Goal: Task Accomplishment & Management: Use online tool/utility

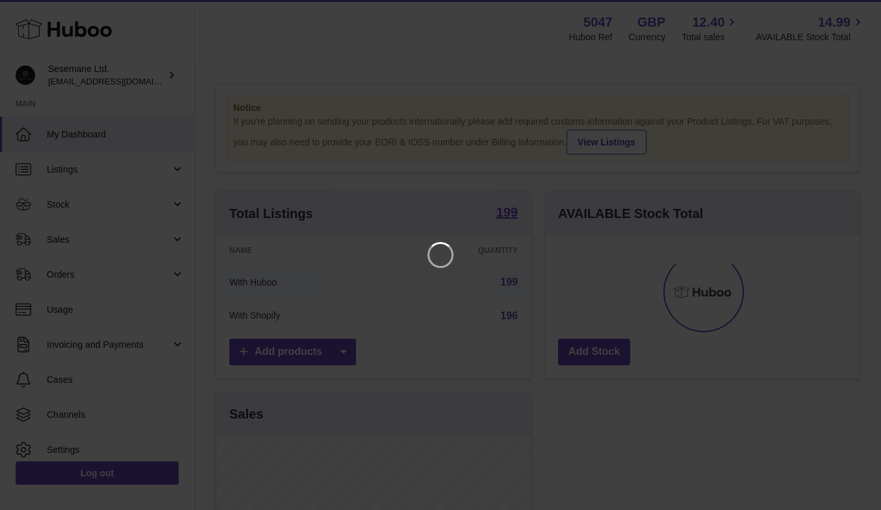
scroll to position [203, 314]
click at [850, 10] on icon "Close" at bounding box center [847, 12] width 16 height 16
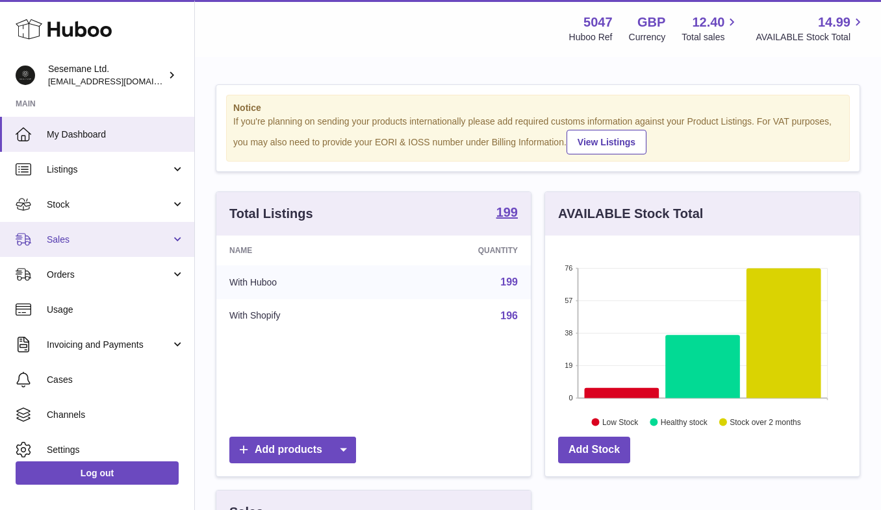
click at [70, 236] on span "Sales" at bounding box center [109, 240] width 124 height 12
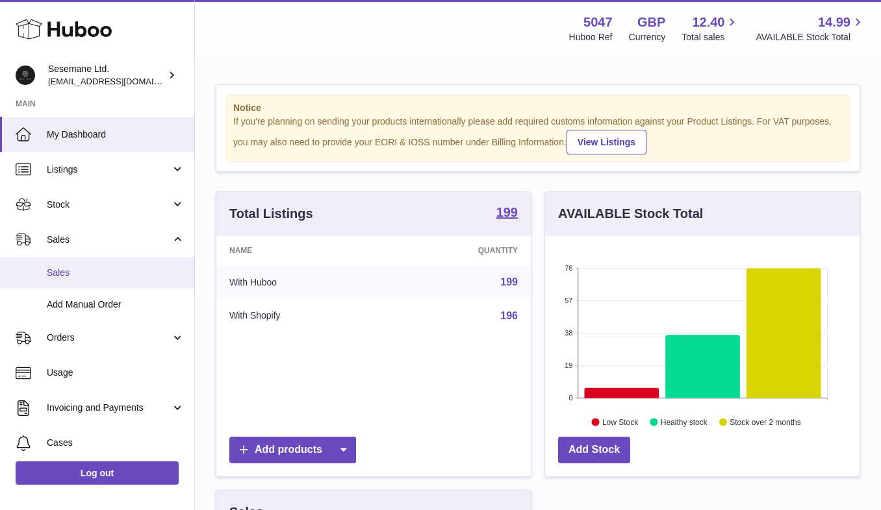
click at [71, 274] on span "Sales" at bounding box center [116, 273] width 138 height 12
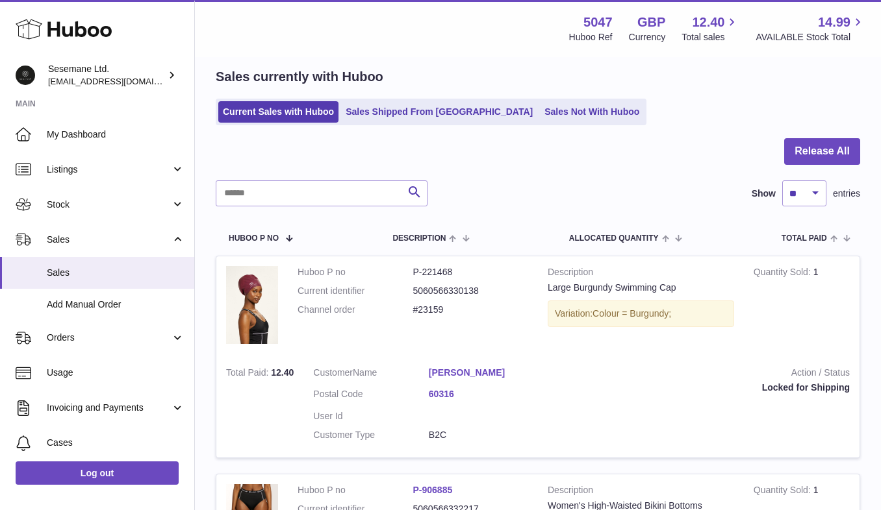
scroll to position [49, 0]
click at [540, 106] on link "Sales Not With Huboo" at bounding box center [592, 112] width 104 height 21
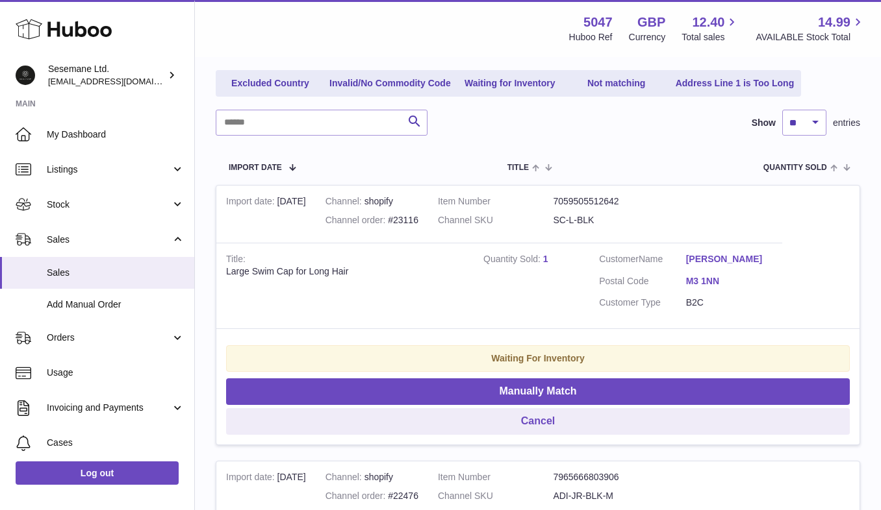
scroll to position [142, 0]
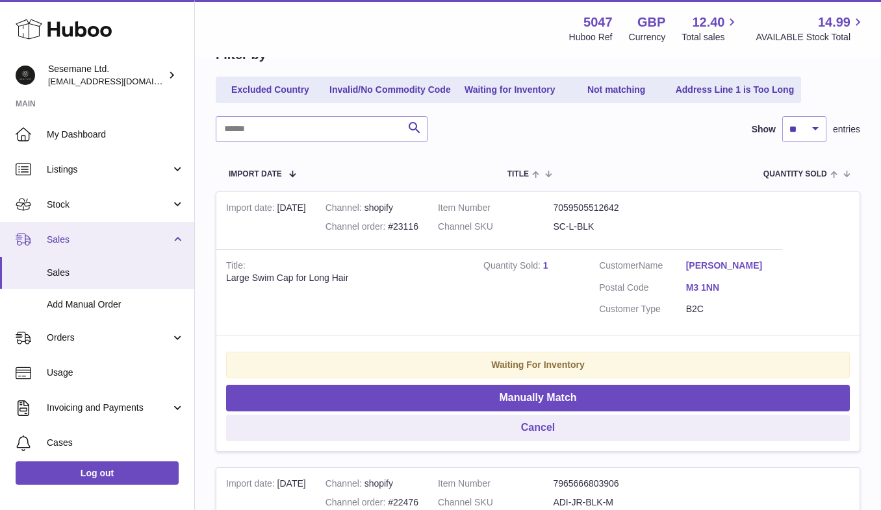
click at [92, 240] on span "Sales" at bounding box center [109, 240] width 124 height 12
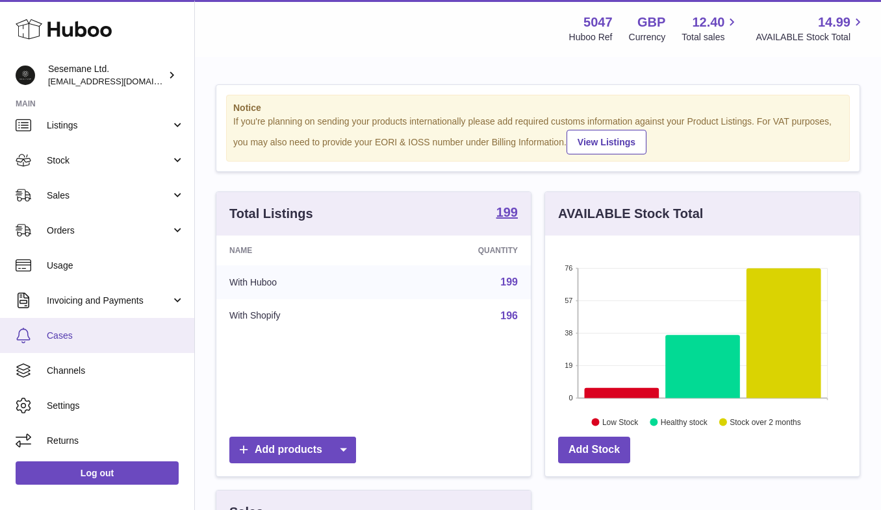
scroll to position [44, 0]
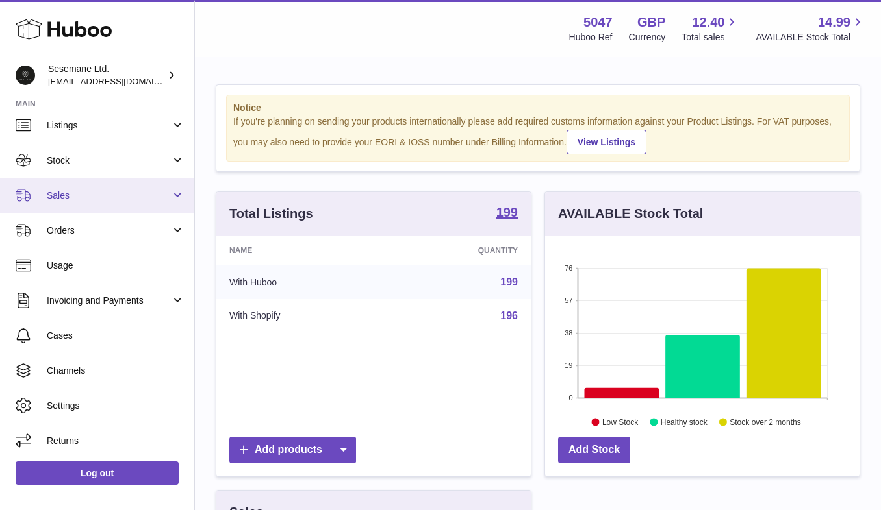
click at [114, 199] on span "Sales" at bounding box center [109, 196] width 124 height 12
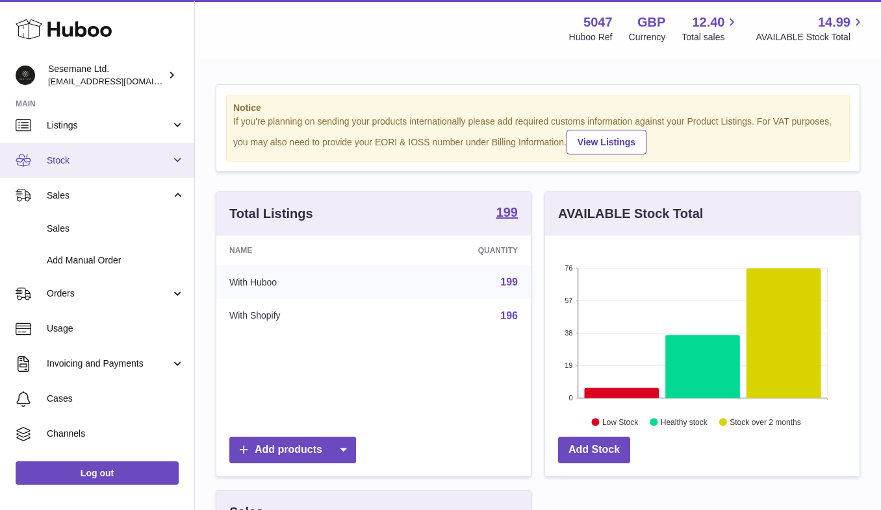
click at [87, 166] on link "Stock" at bounding box center [97, 160] width 194 height 35
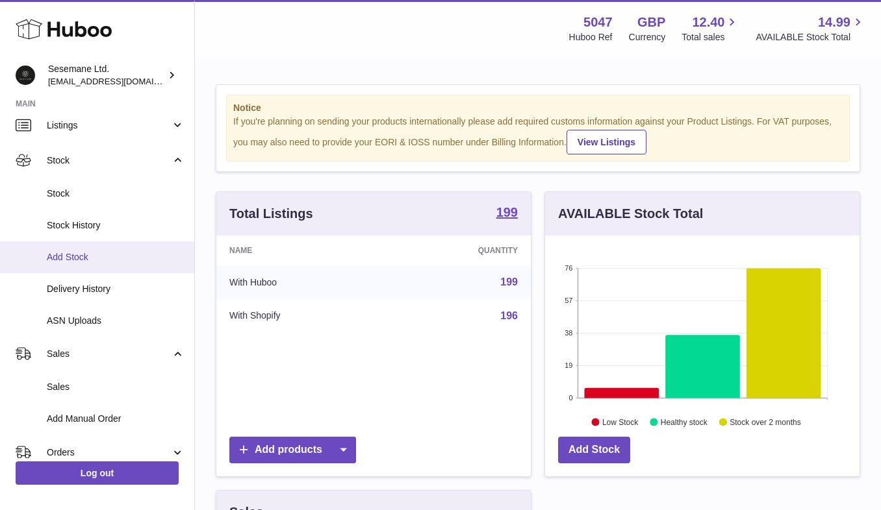
click at [86, 263] on link "Add Stock" at bounding box center [97, 258] width 194 height 32
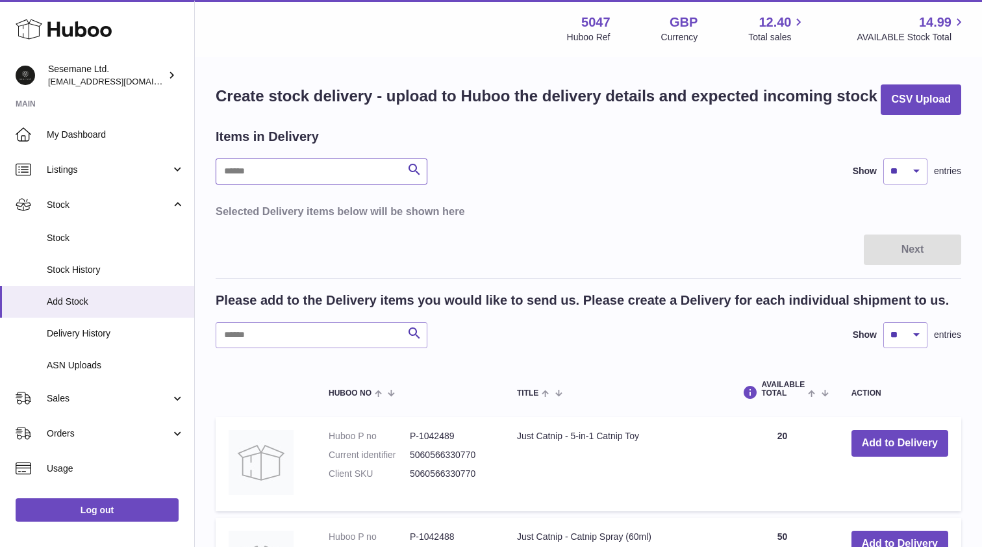
click at [269, 167] on input "text" at bounding box center [322, 171] width 212 height 26
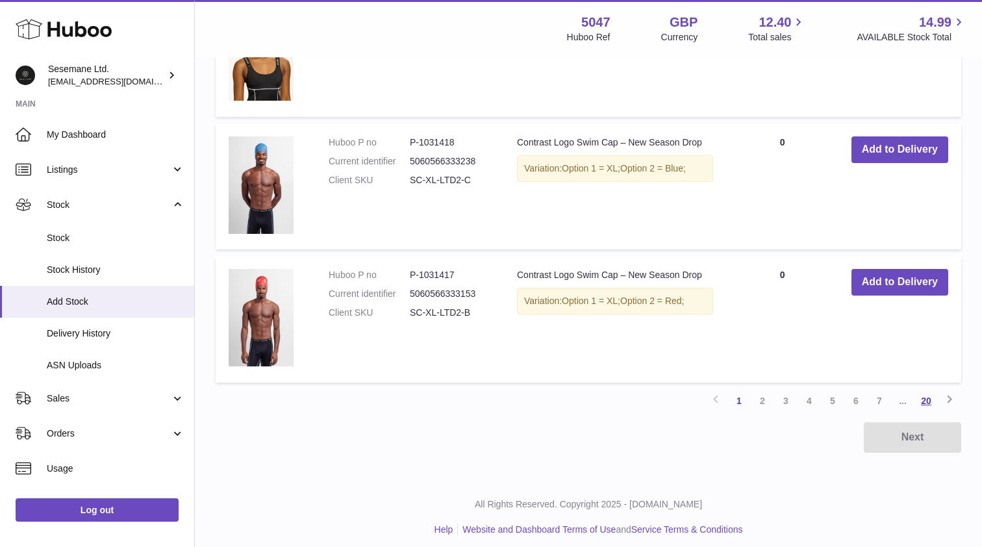
click at [880, 392] on link "20" at bounding box center [925, 400] width 23 height 23
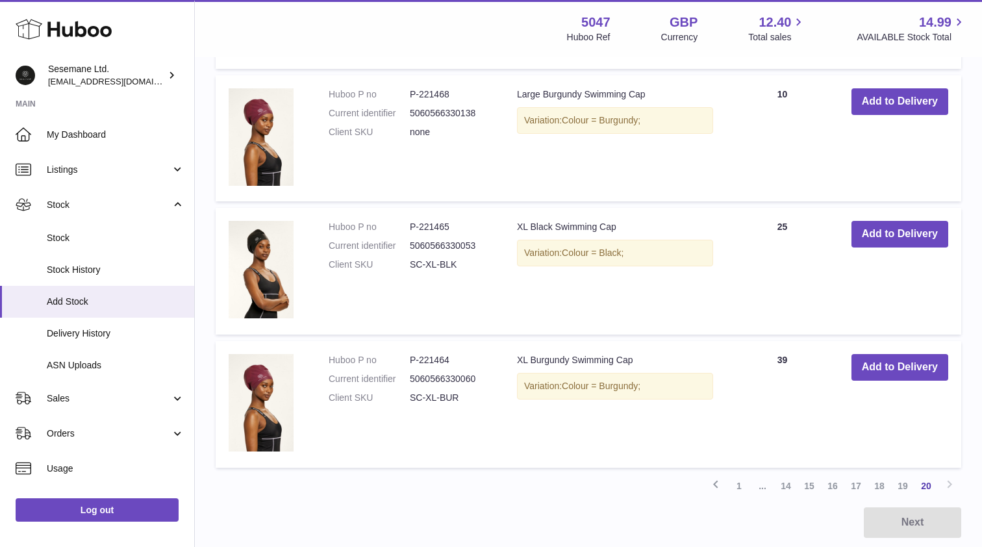
scroll to position [1138, 0]
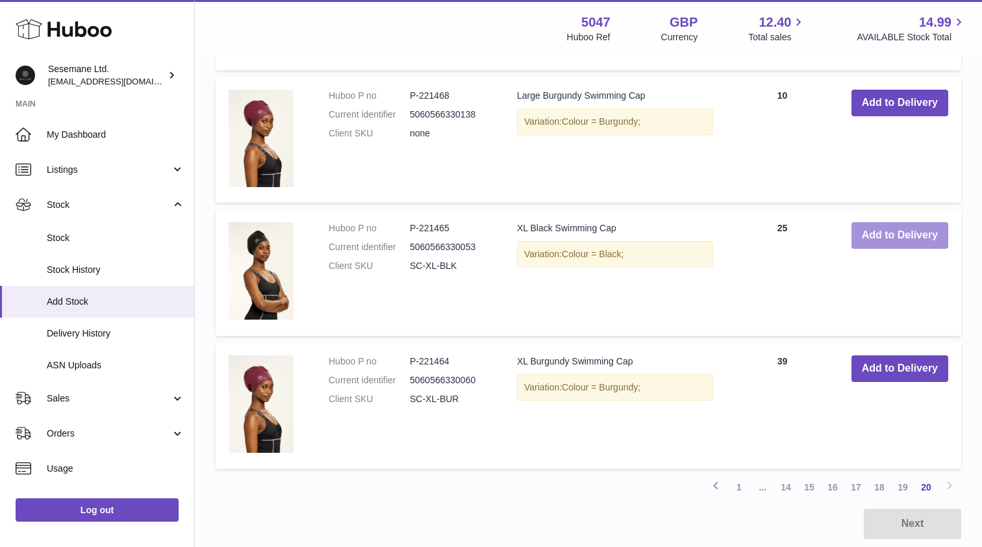
click at [868, 236] on button "Add to Delivery" at bounding box center [899, 235] width 97 height 27
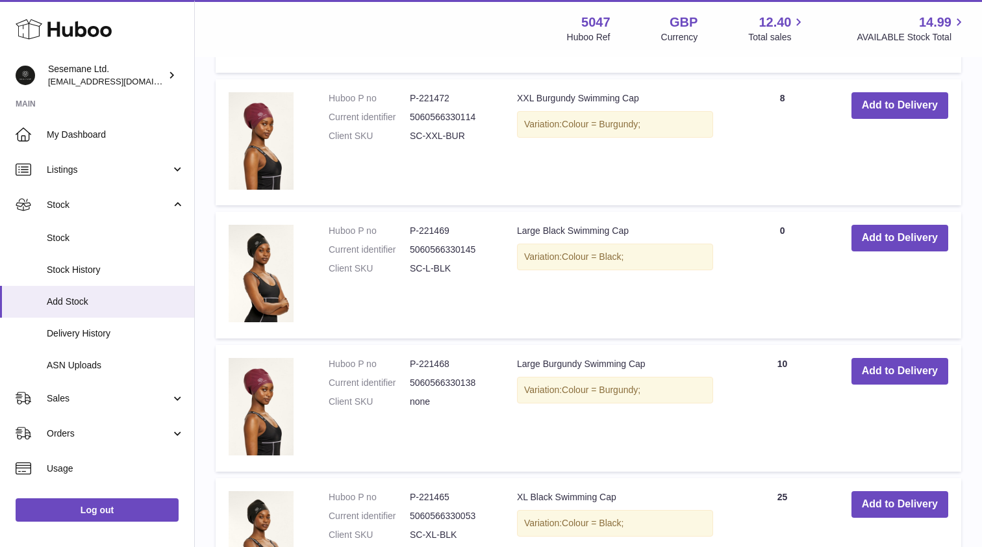
scroll to position [1017, 0]
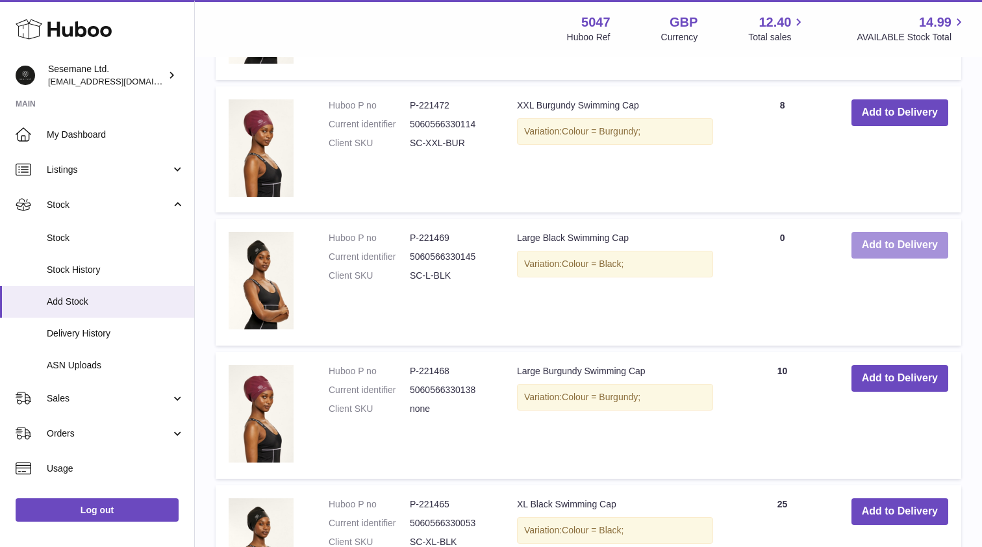
click at [880, 239] on button "Add to Delivery" at bounding box center [899, 245] width 97 height 27
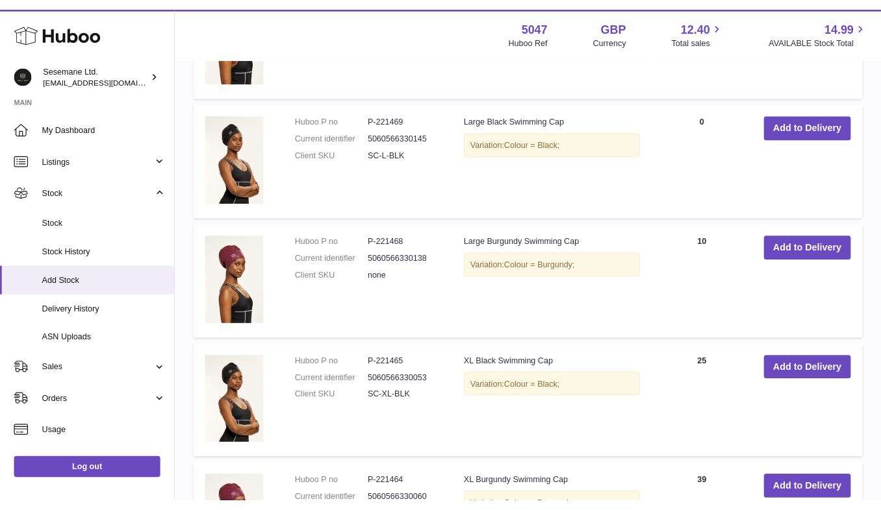
scroll to position [1269, 0]
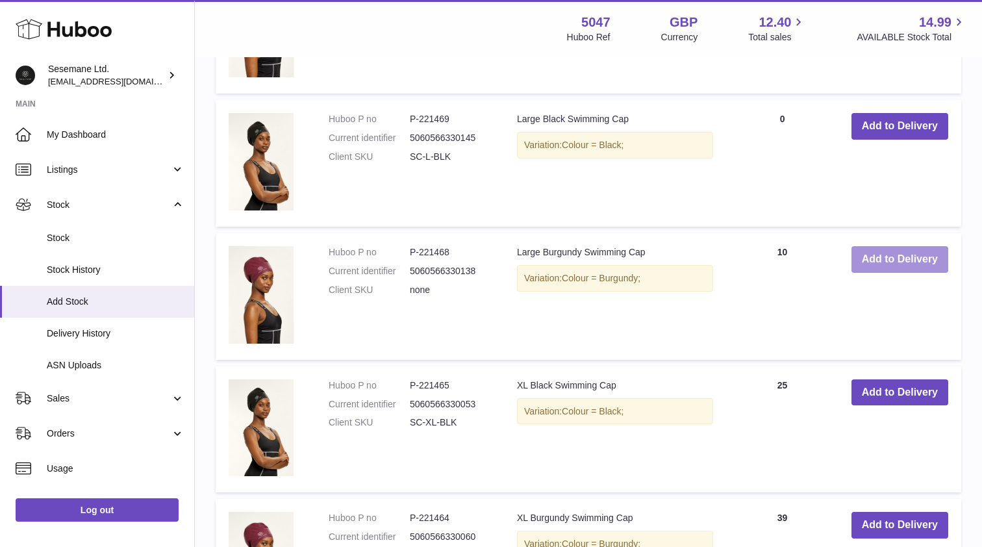
click at [873, 259] on button "Add to Delivery" at bounding box center [899, 259] width 97 height 27
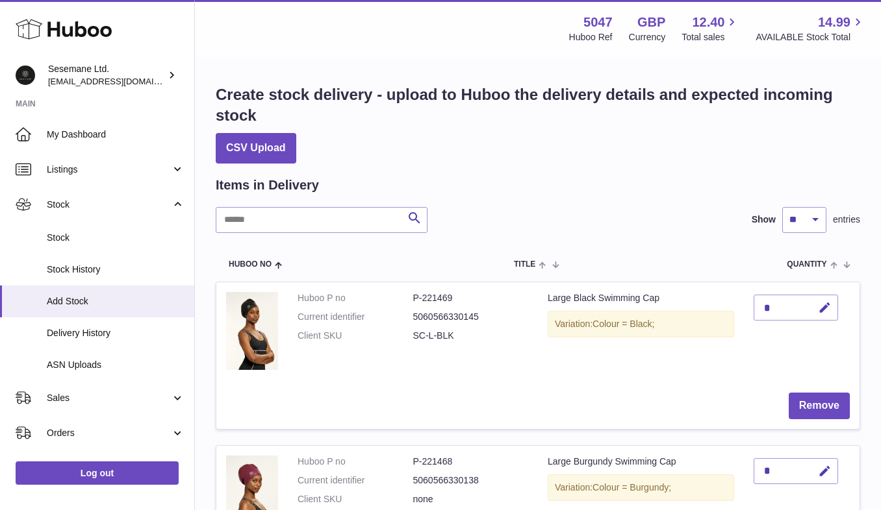
scroll to position [0, 0]
click at [290, 213] on input "text" at bounding box center [322, 220] width 212 height 26
type input "*"
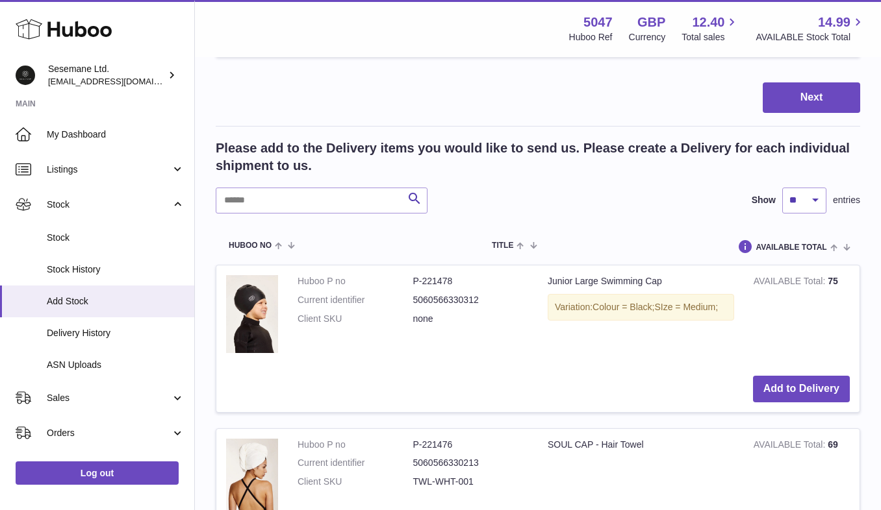
scroll to position [707, 0]
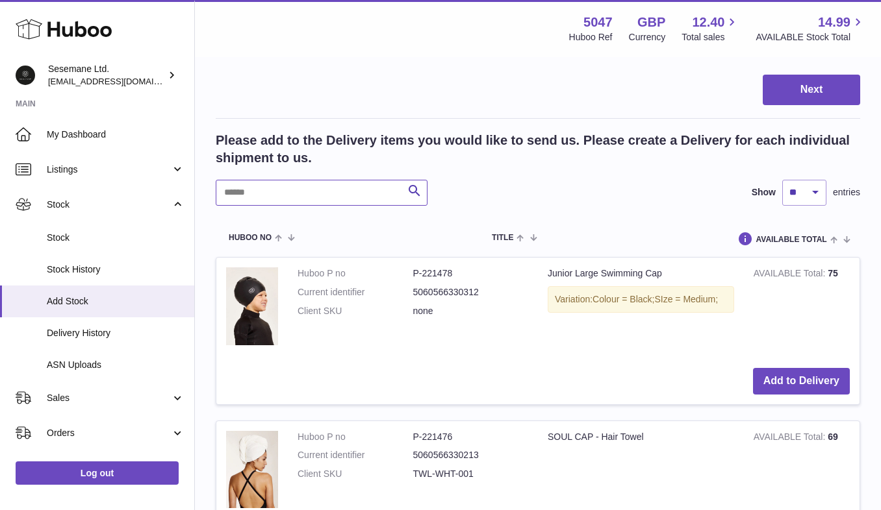
click at [285, 192] on input "text" at bounding box center [322, 193] width 212 height 26
type input "****"
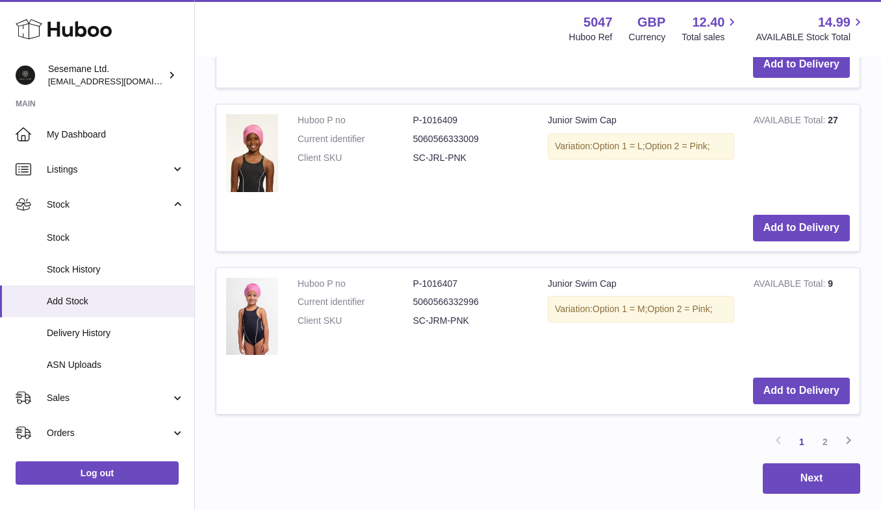
scroll to position [2165, 0]
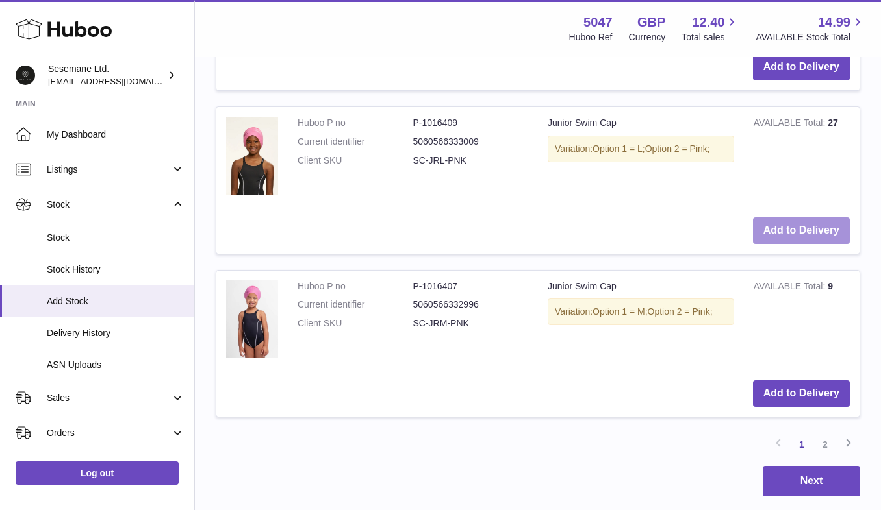
click at [800, 218] on button "Add to Delivery" at bounding box center [801, 231] width 97 height 27
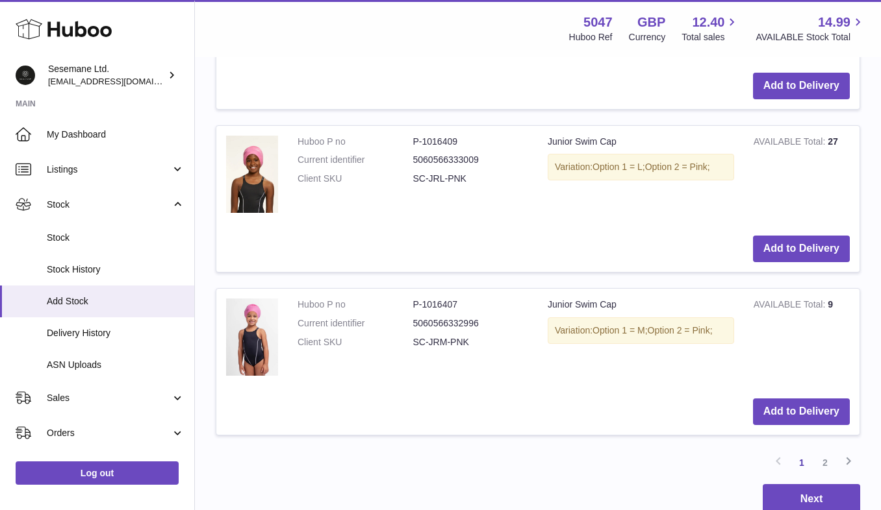
scroll to position [2338, 0]
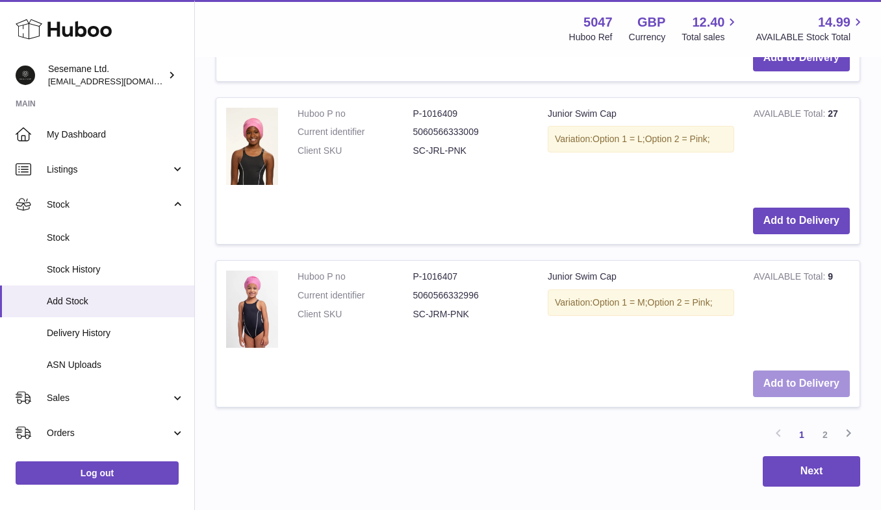
click at [803, 371] on button "Add to Delivery" at bounding box center [801, 384] width 97 height 27
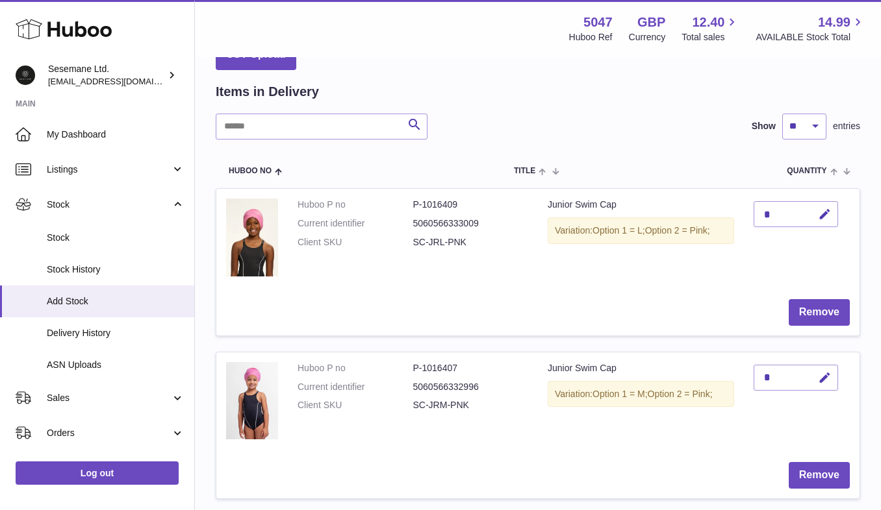
scroll to position [68, 0]
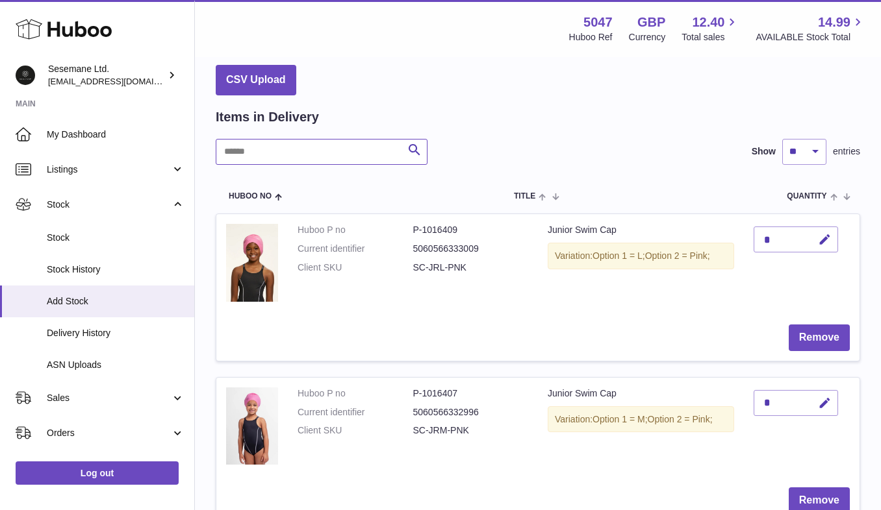
click at [246, 148] on input "text" at bounding box center [322, 152] width 212 height 26
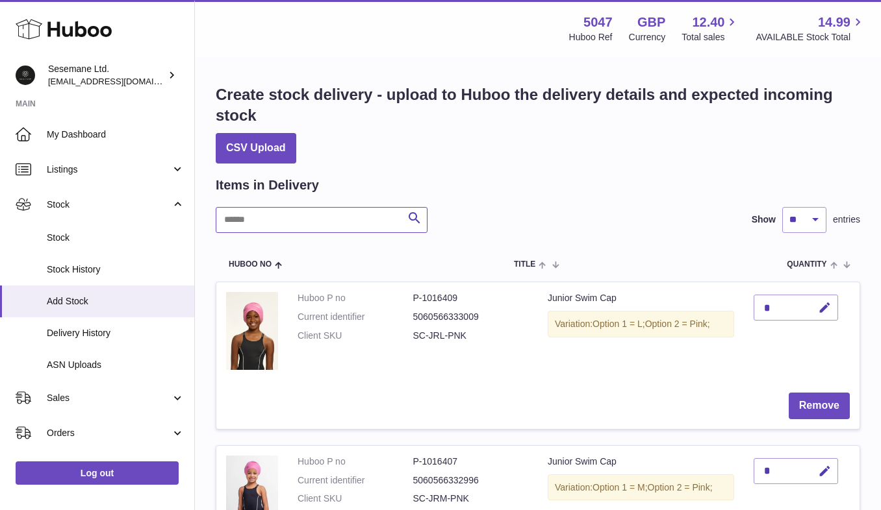
scroll to position [0, 0]
type input "********"
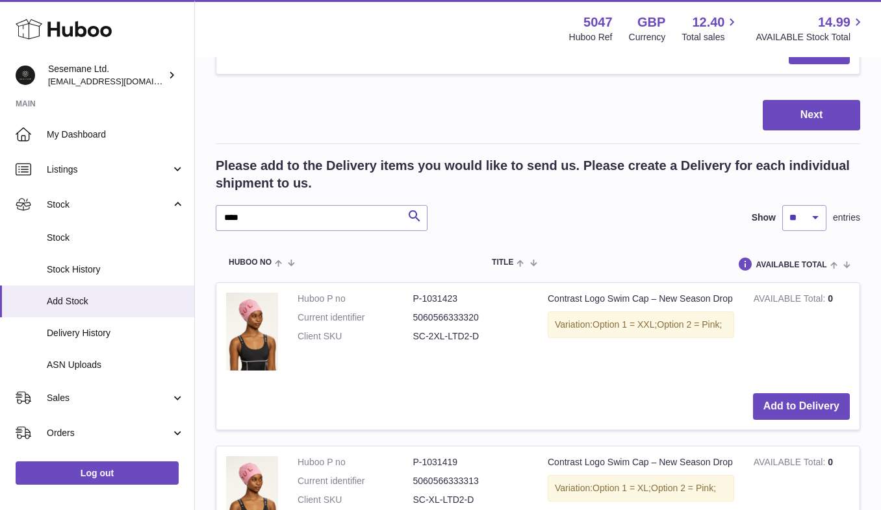
scroll to position [363, 0]
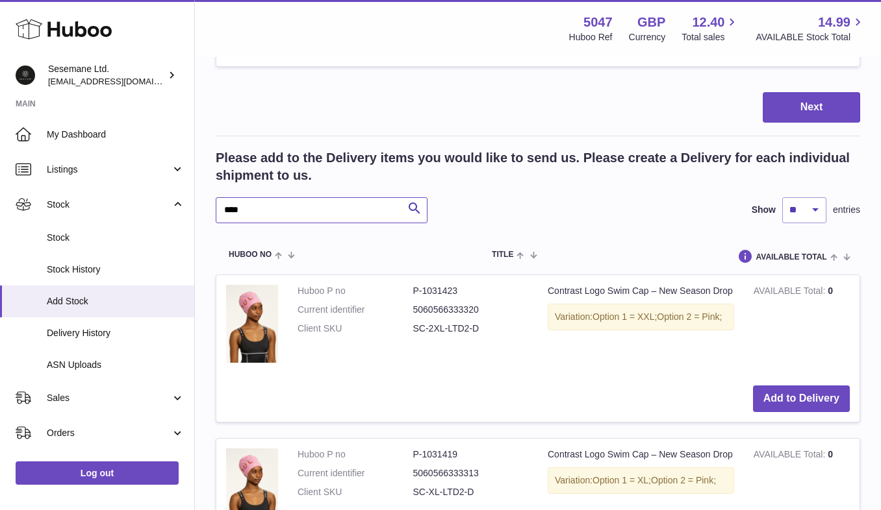
click at [284, 210] on input "****" at bounding box center [322, 210] width 212 height 26
type input "********"
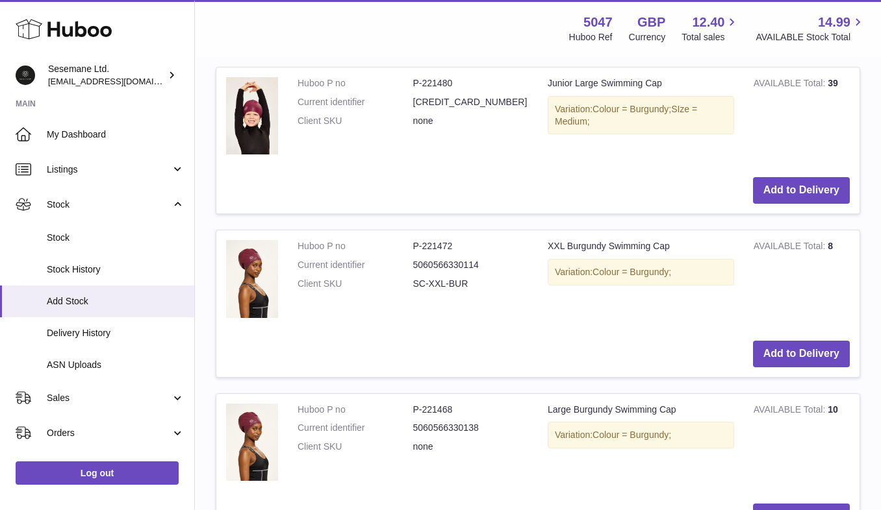
scroll to position [883, 0]
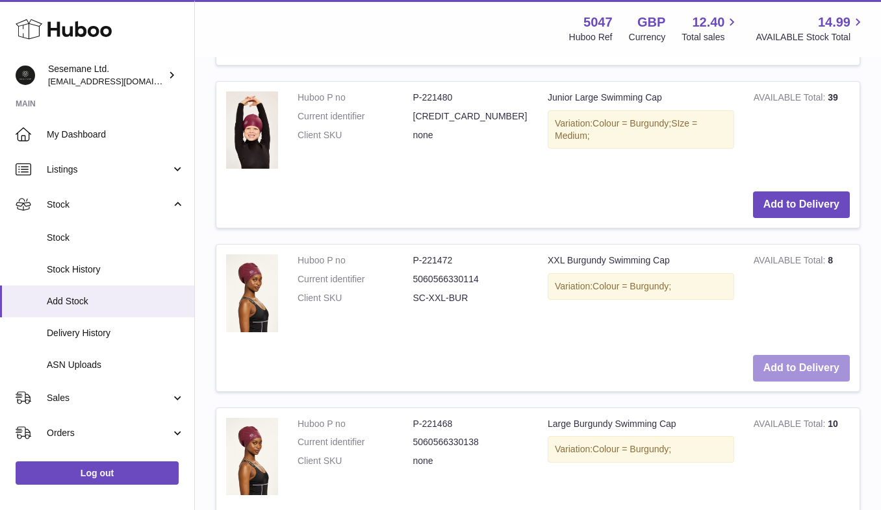
click at [814, 368] on button "Add to Delivery" at bounding box center [801, 368] width 97 height 27
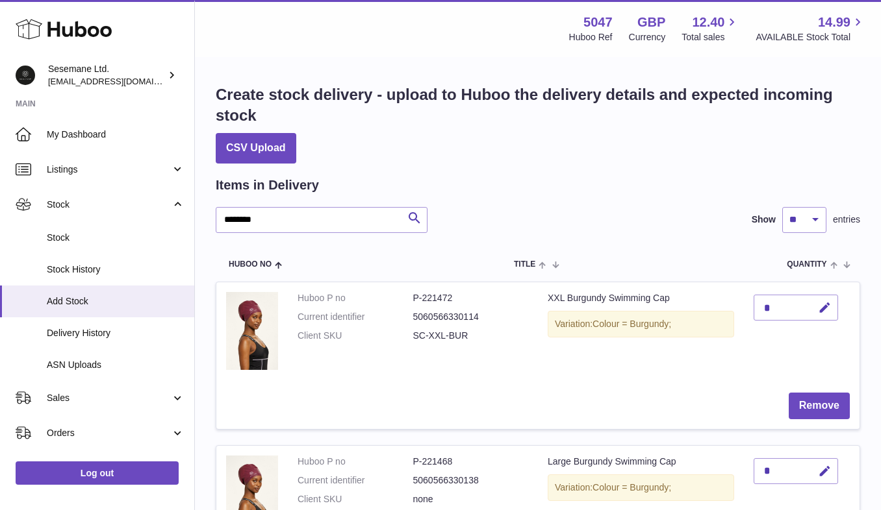
scroll to position [0, 0]
click at [275, 228] on input "********" at bounding box center [322, 220] width 212 height 26
type input "******"
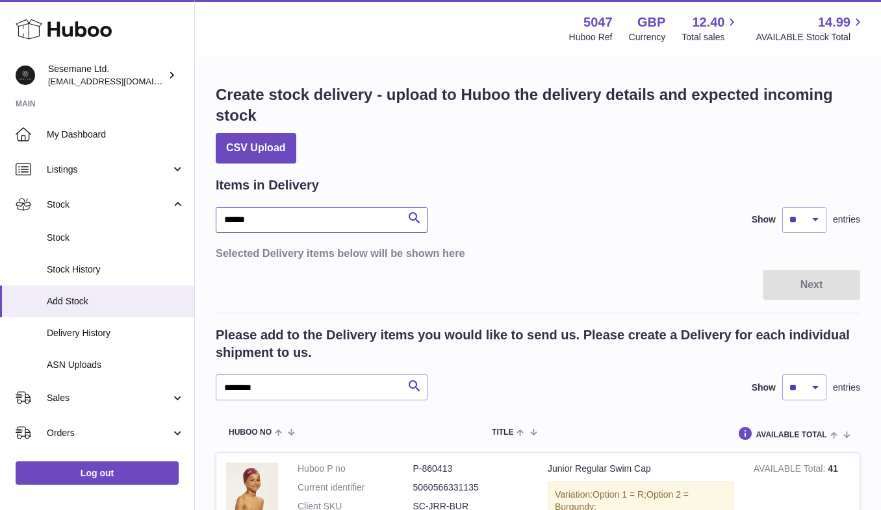
click at [280, 218] on input "******" at bounding box center [322, 220] width 212 height 26
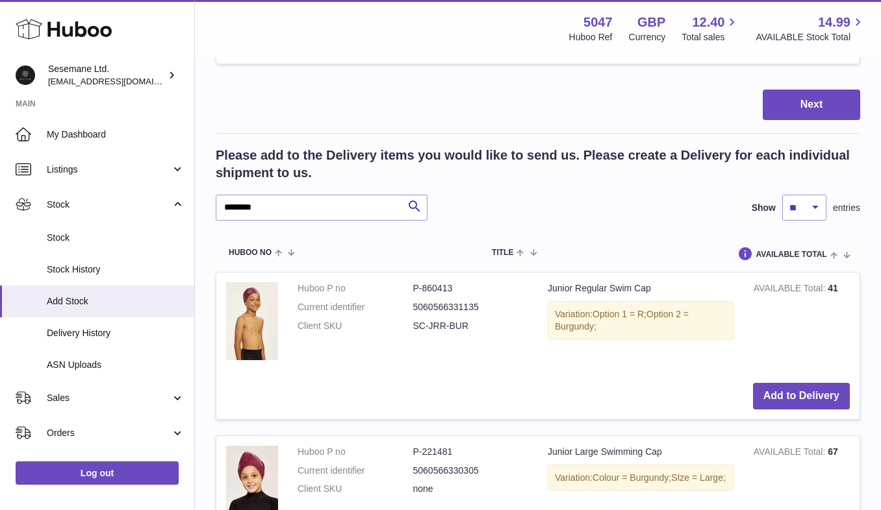
scroll to position [1086, 0]
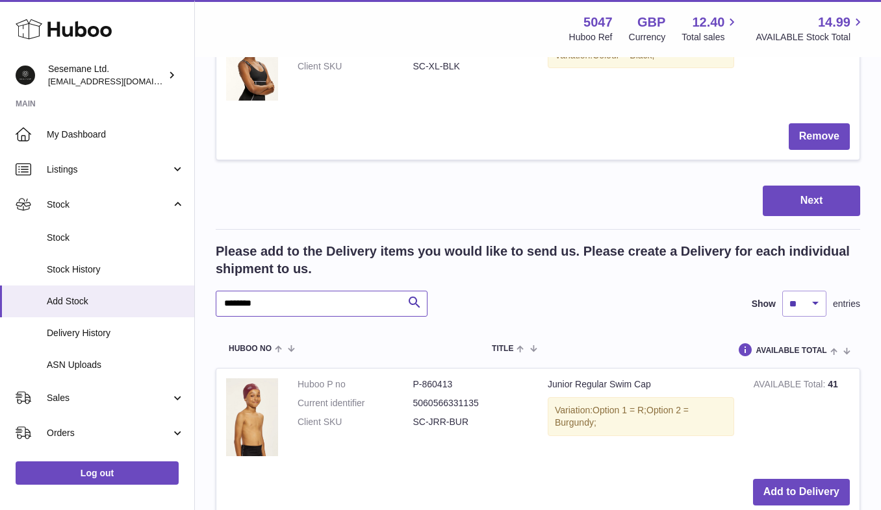
click at [262, 303] on input "********" at bounding box center [322, 304] width 212 height 26
type input "******"
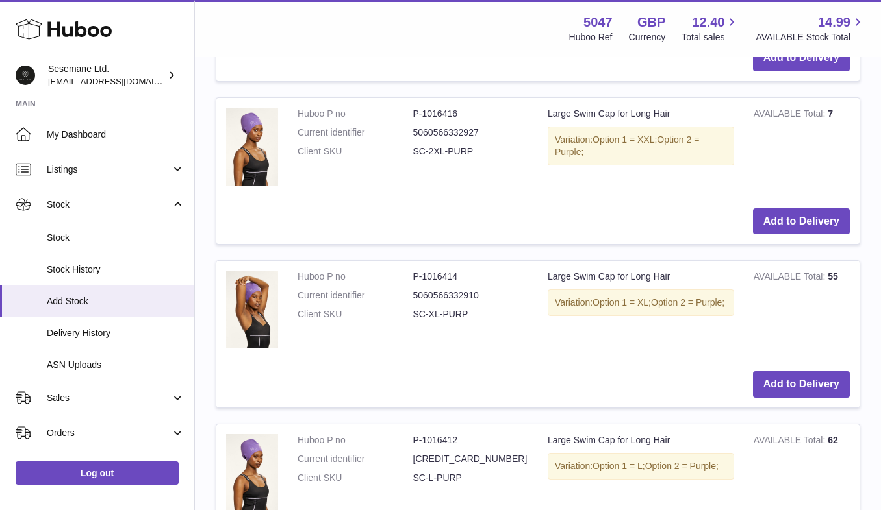
scroll to position [1478, 0]
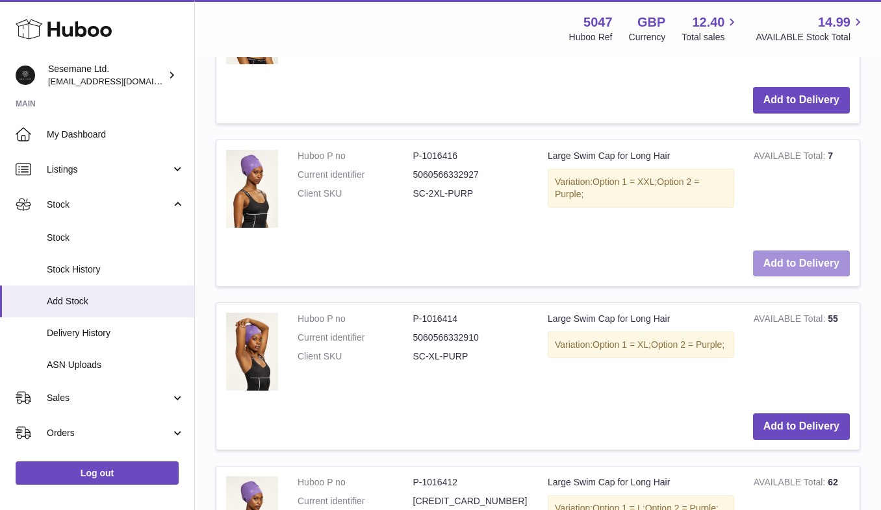
click at [790, 258] on button "Add to Delivery" at bounding box center [801, 264] width 97 height 27
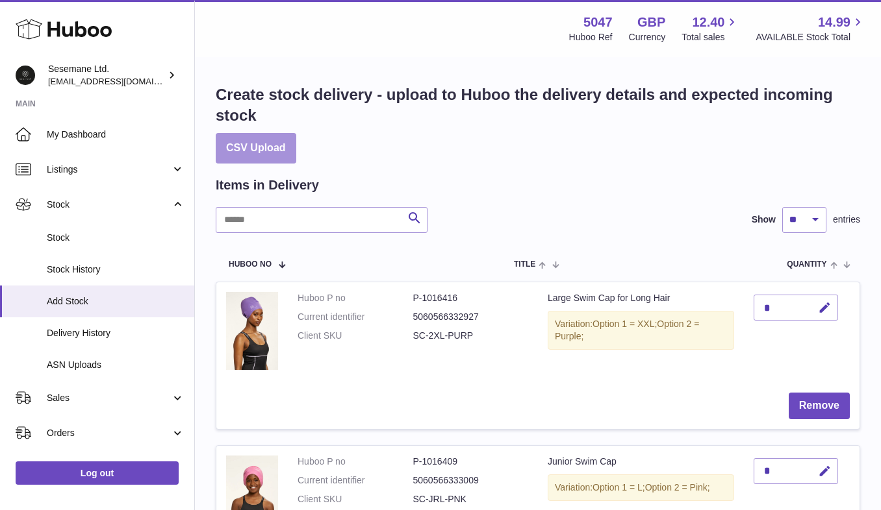
scroll to position [0, 0]
select select "***"
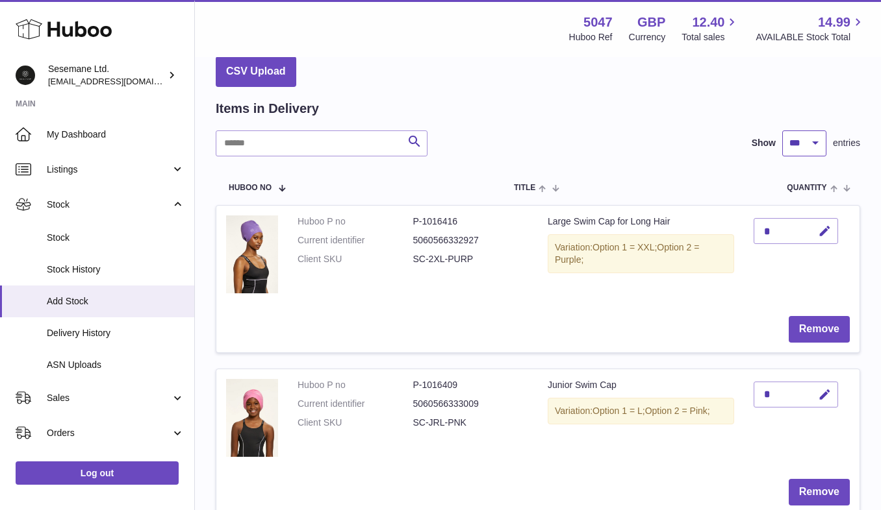
scroll to position [115, 0]
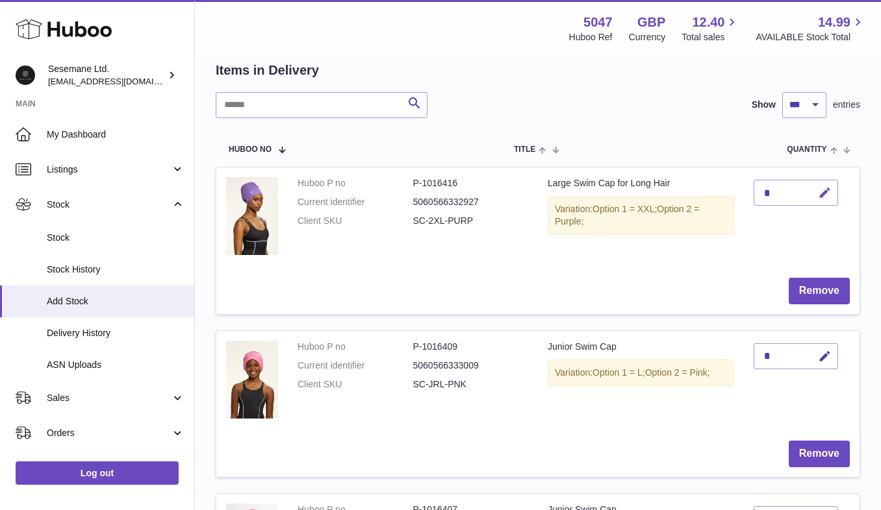
click at [818, 191] on icon "button" at bounding box center [825, 193] width 14 height 14
type input "**"
click at [824, 187] on icon "submit" at bounding box center [825, 193] width 12 height 12
click at [825, 350] on icon "button" at bounding box center [825, 357] width 14 height 14
type input "**"
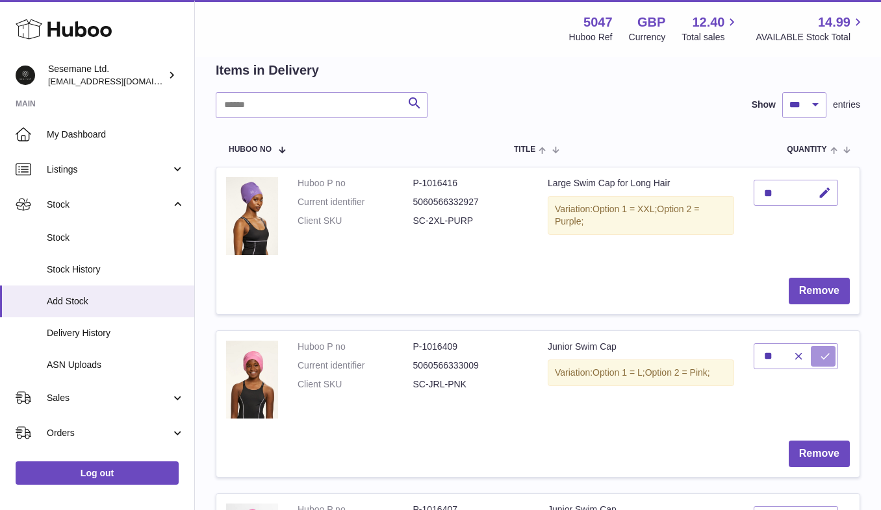
click at [816, 355] on button "submit" at bounding box center [822, 356] width 25 height 21
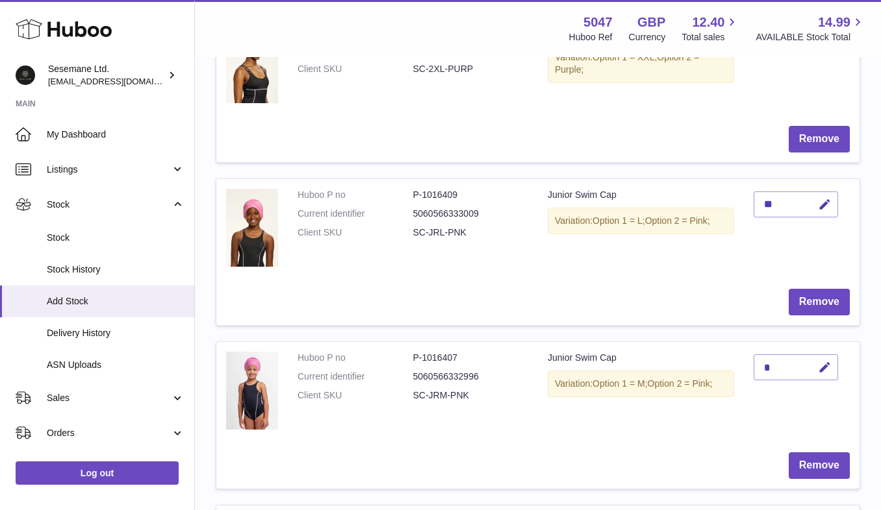
scroll to position [276, 0]
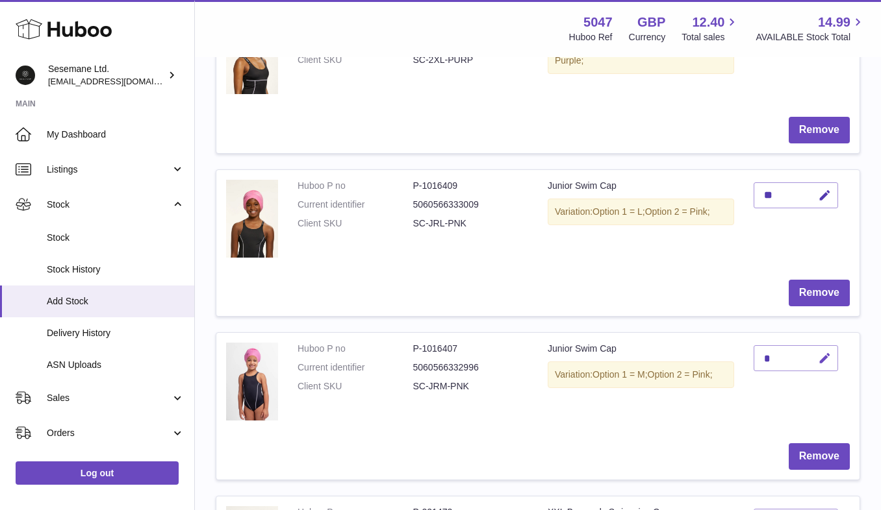
click at [816, 355] on button "button" at bounding box center [822, 358] width 31 height 27
type input "**"
click at [826, 359] on icon "submit" at bounding box center [825, 359] width 12 height 12
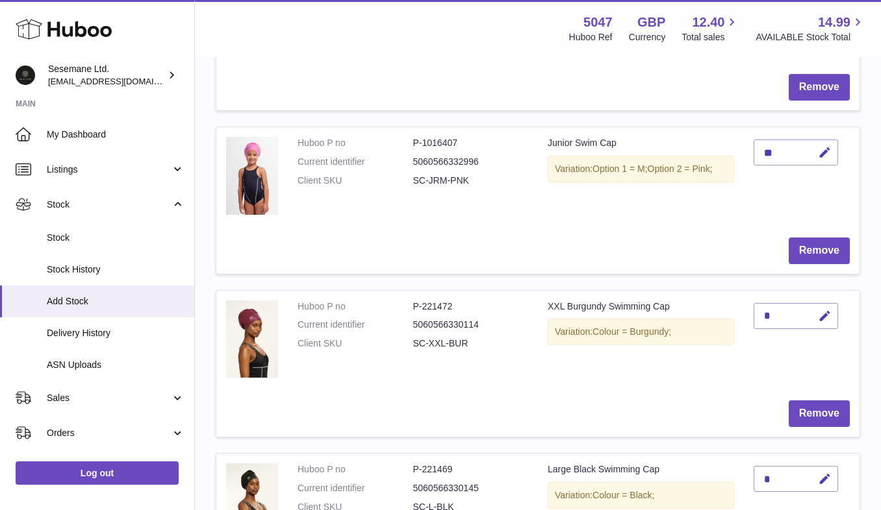
scroll to position [562, 0]
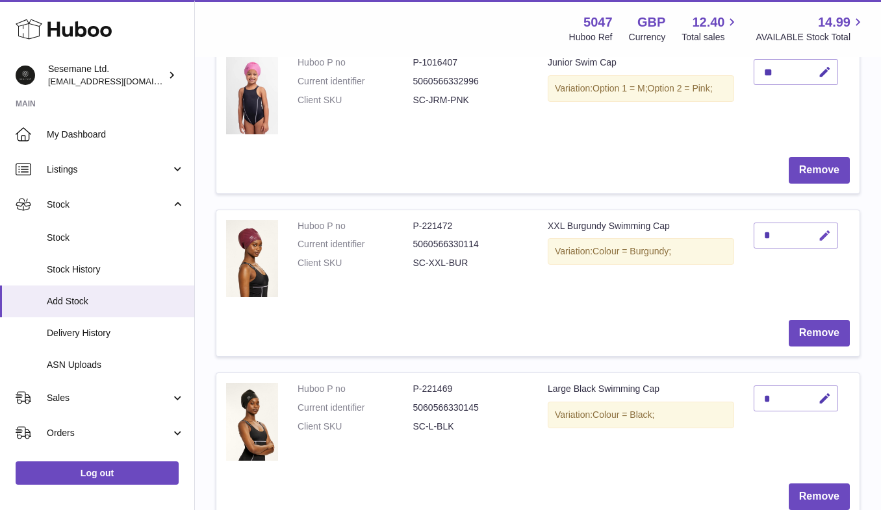
click at [832, 232] on button "button" at bounding box center [822, 236] width 31 height 27
type input "**"
click at [822, 231] on icon "submit" at bounding box center [825, 236] width 12 height 12
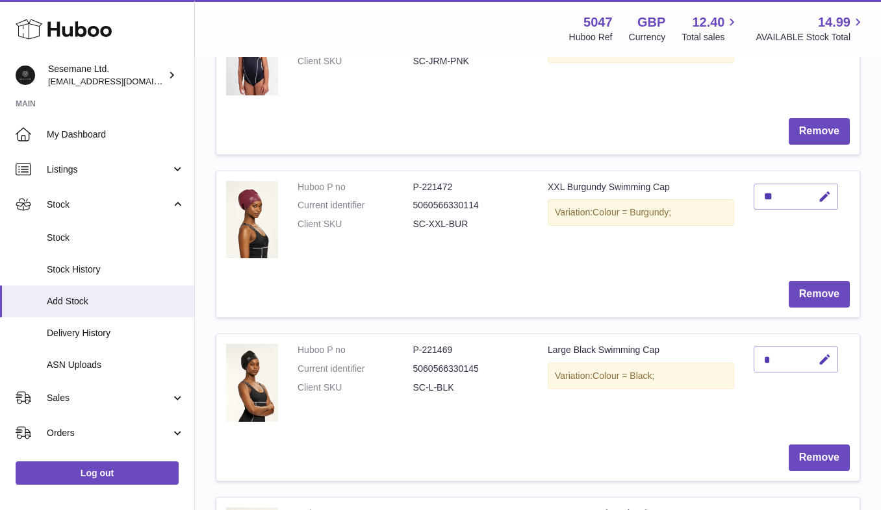
scroll to position [606, 0]
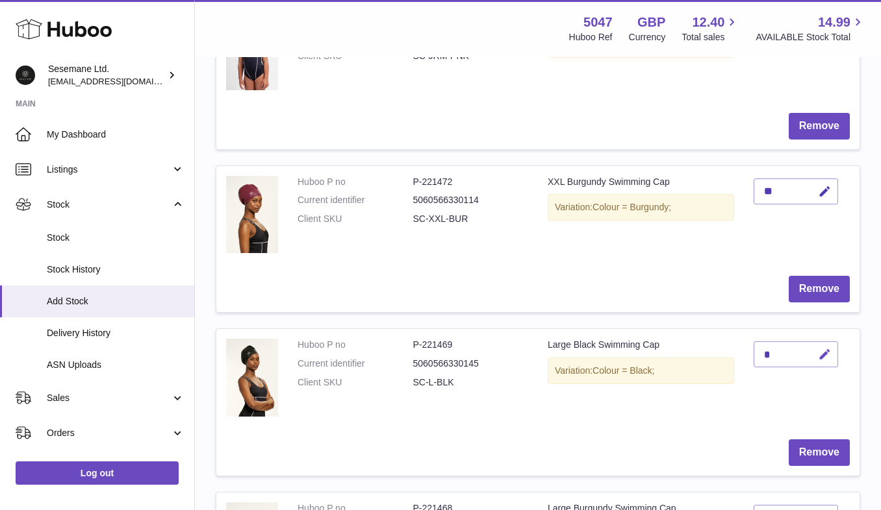
click at [825, 348] on icon "button" at bounding box center [825, 355] width 14 height 14
type input "***"
click at [817, 351] on button "submit" at bounding box center [822, 354] width 25 height 21
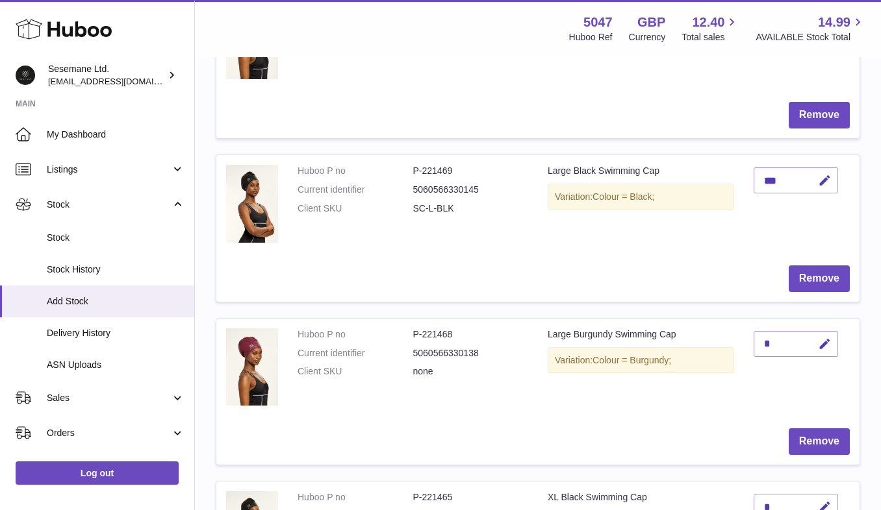
scroll to position [803, 0]
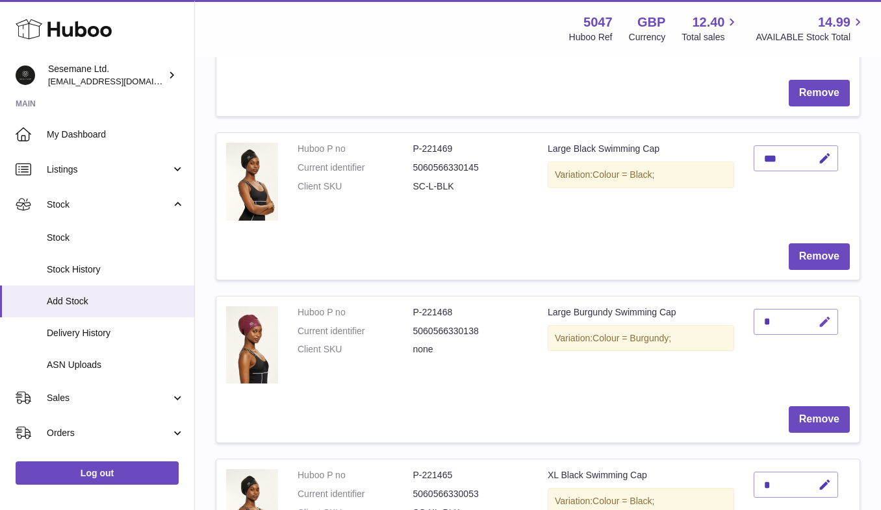
click at [819, 318] on icon "button" at bounding box center [825, 323] width 14 height 14
type input "**"
click at [829, 316] on icon "submit" at bounding box center [825, 322] width 12 height 12
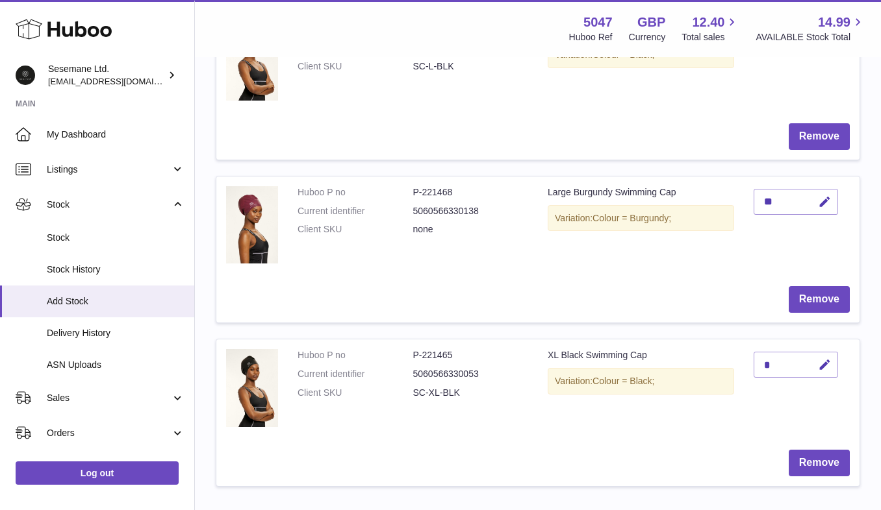
scroll to position [929, 0]
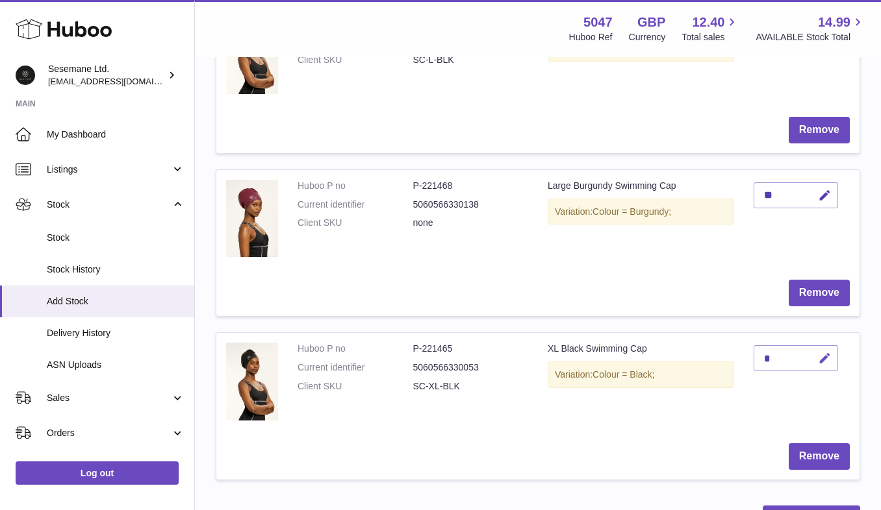
click at [825, 352] on icon "button" at bounding box center [825, 359] width 14 height 14
click at [829, 353] on icon "submit" at bounding box center [825, 359] width 12 height 12
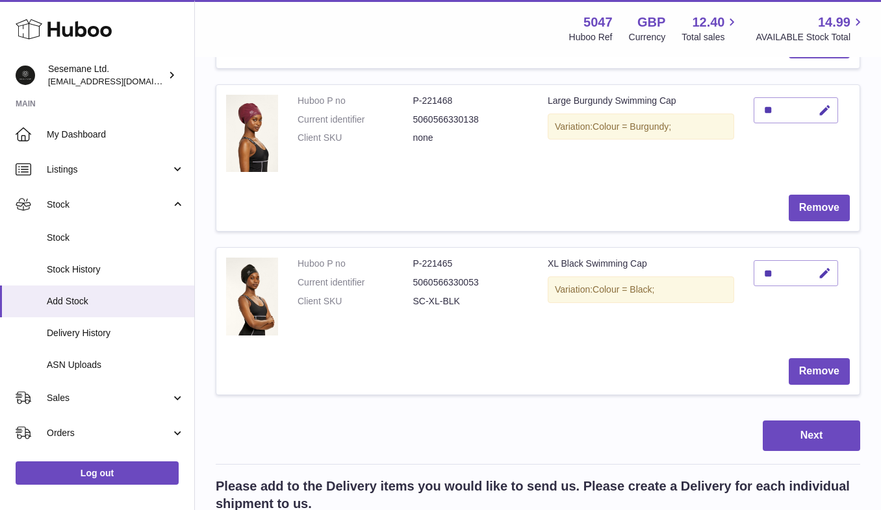
scroll to position [1018, 0]
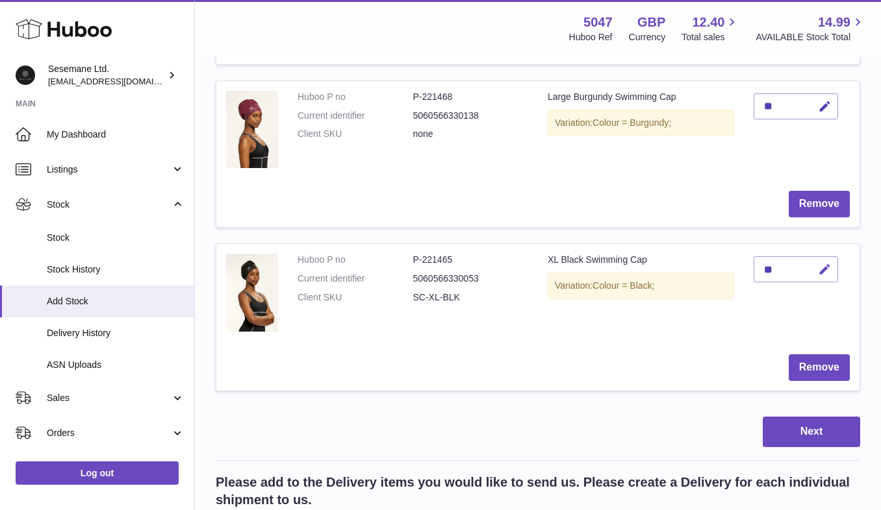
click at [819, 264] on icon "button" at bounding box center [825, 270] width 14 height 14
type input "*"
type input "***"
click at [831, 262] on button "submit" at bounding box center [822, 269] width 25 height 21
click at [782, 429] on button "Next" at bounding box center [810, 432] width 97 height 31
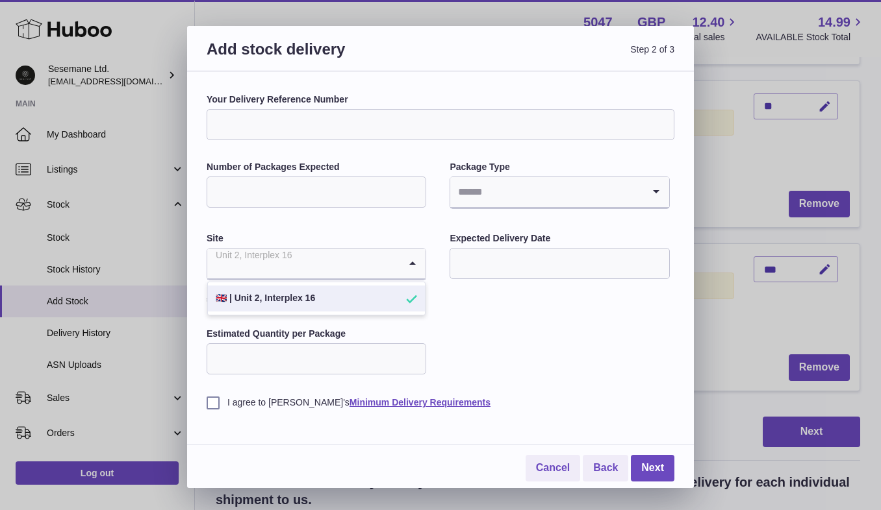
click at [288, 249] on div "Unit 2, Interplex 16" at bounding box center [303, 264] width 192 height 30
click at [284, 263] on input "Search for option" at bounding box center [303, 264] width 192 height 30
click at [597, 346] on div "Your Delivery Reference Number Number of Packages Expected Package Type Loading…" at bounding box center [440, 252] width 468 height 316
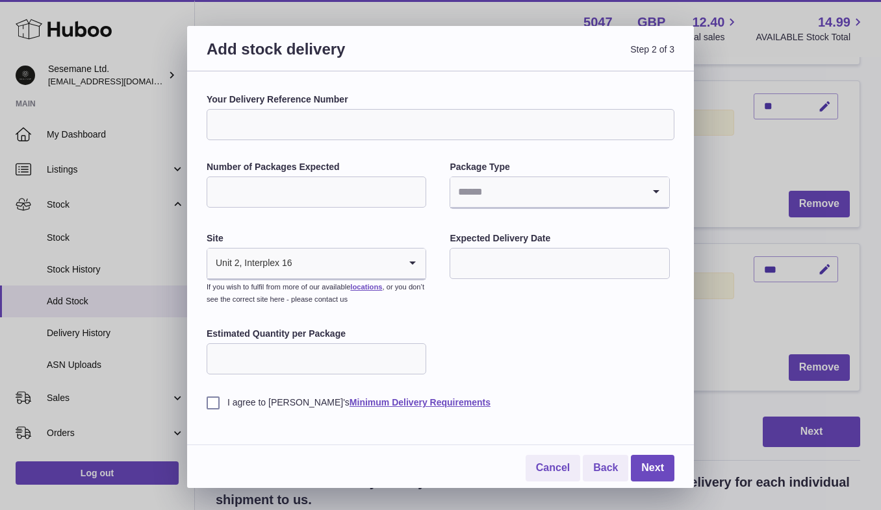
click at [333, 123] on input "Your Delivery Reference Number" at bounding box center [440, 124] width 468 height 31
type input "**********"
click at [294, 194] on input "Number of Packages Expected" at bounding box center [315, 192] width 219 height 31
type input "*"
click at [502, 202] on input "Search for option" at bounding box center [546, 192] width 192 height 30
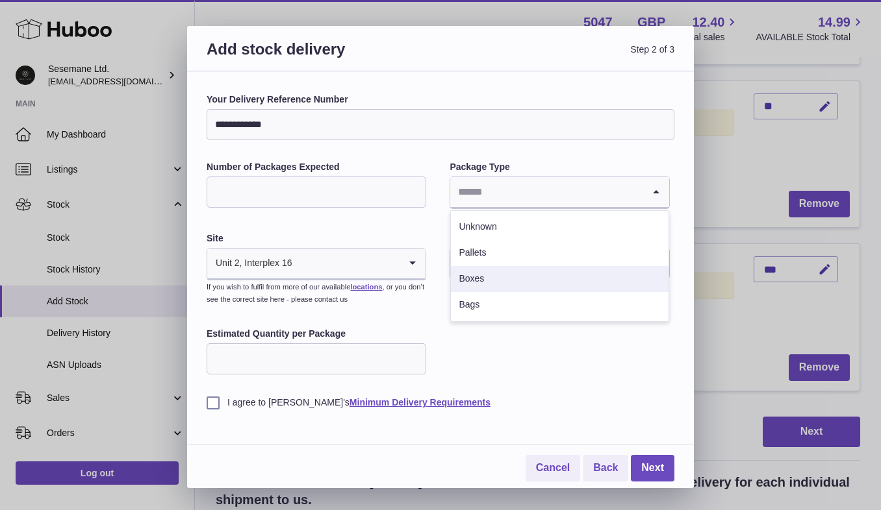
click at [471, 275] on li "Boxes" at bounding box center [559, 279] width 217 height 26
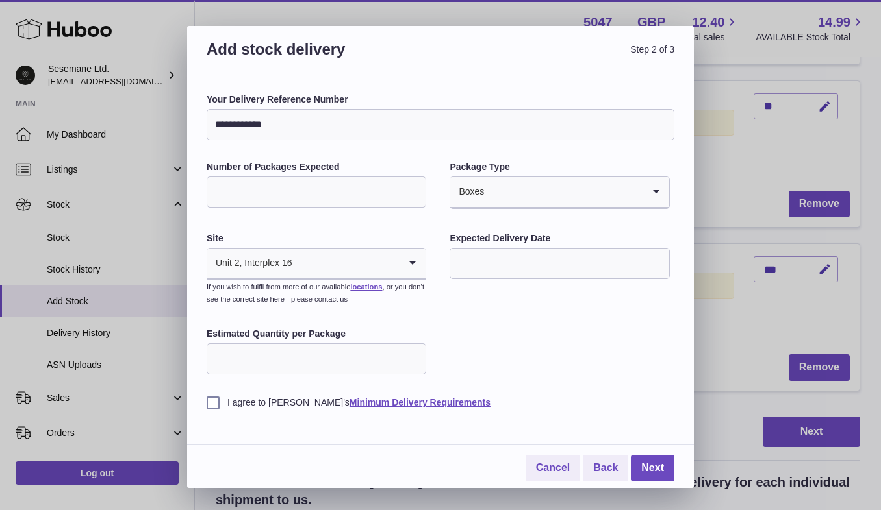
click at [473, 262] on input "text" at bounding box center [558, 263] width 219 height 31
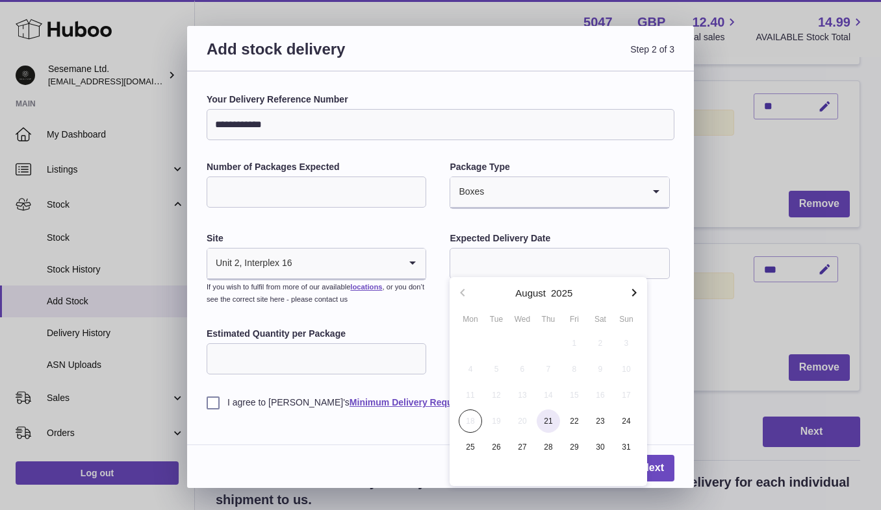
click at [547, 423] on span "21" at bounding box center [547, 421] width 23 height 23
type input "**********"
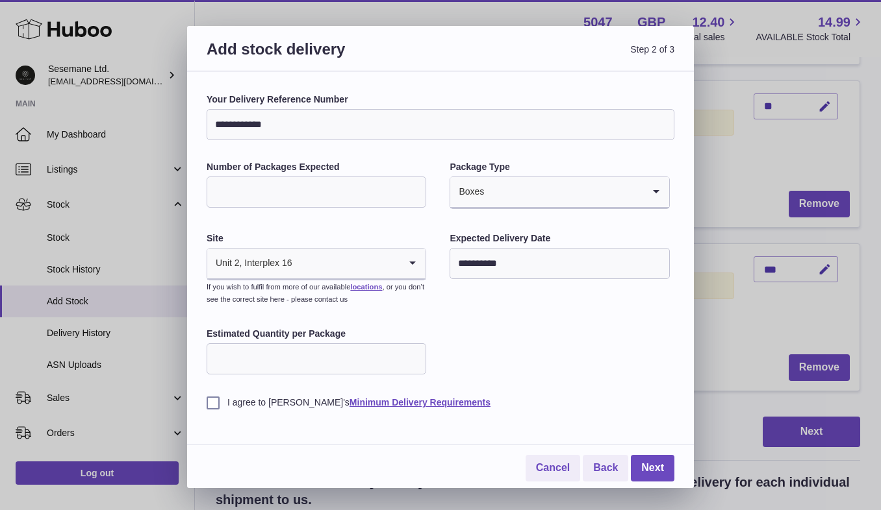
click at [330, 350] on input "Estimated Quantity per Package" at bounding box center [315, 359] width 219 height 31
type input "*"
click at [273, 402] on label "I agree to Huboo's Minimum Delivery Requirements" at bounding box center [440, 403] width 468 height 12
click at [643, 463] on link "Next" at bounding box center [653, 468] width 44 height 27
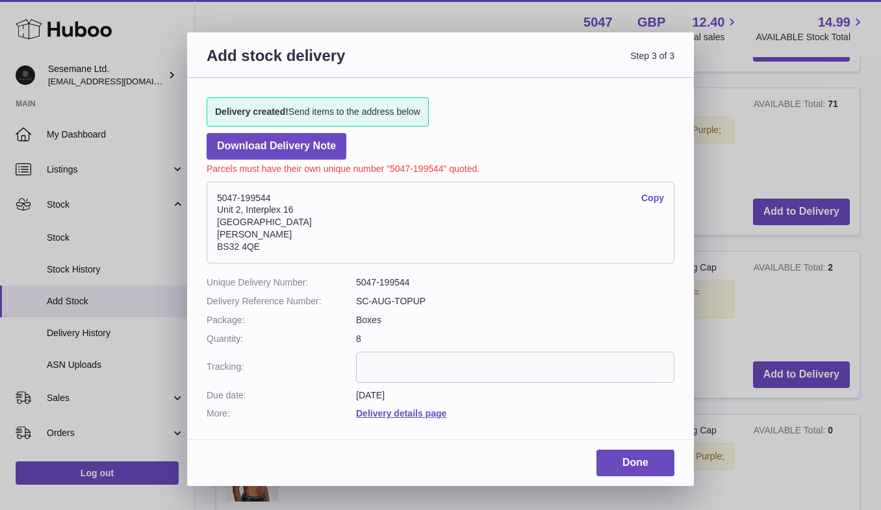
click at [425, 164] on p "Parcels must have their own unique number "5047-199544" quoted." at bounding box center [440, 168] width 468 height 16
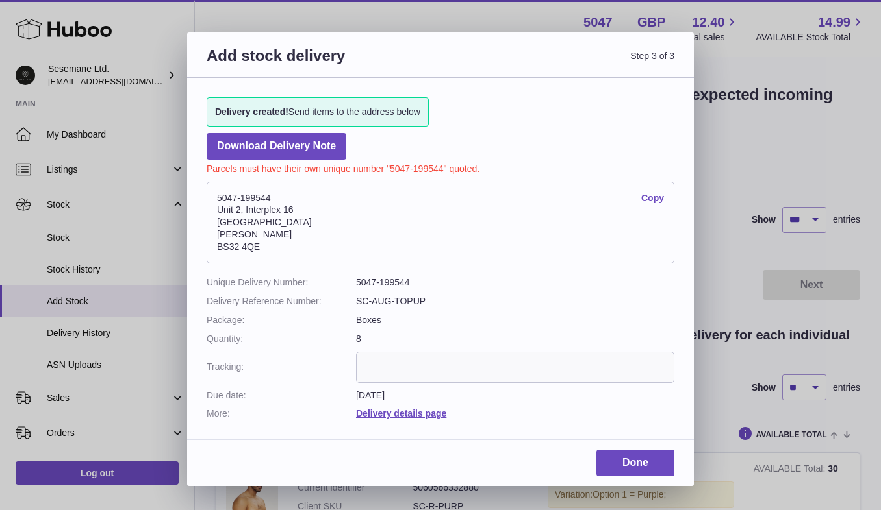
click at [434, 175] on dd "5047-199544 Copy Unit 2, Interplex 16 Ash Ridge Road Bradley Stoke BS32 4QE" at bounding box center [440, 222] width 468 height 95
click at [433, 169] on p "Parcels must have their own unique number "5047-199544" quoted." at bounding box center [440, 168] width 468 height 16
copy p "199544"
click at [408, 353] on input "text" at bounding box center [515, 367] width 318 height 31
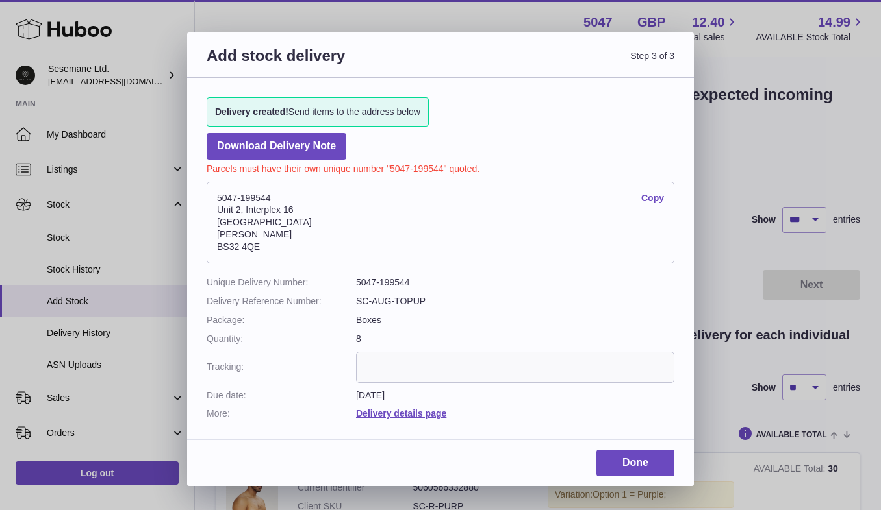
paste input "**********"
type input "**********"
click at [614, 450] on link "Done" at bounding box center [635, 463] width 78 height 27
